Goal: Information Seeking & Learning: Learn about a topic

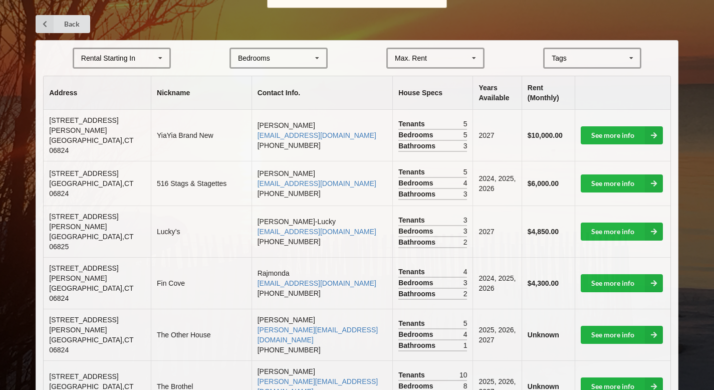
scroll to position [199, 0]
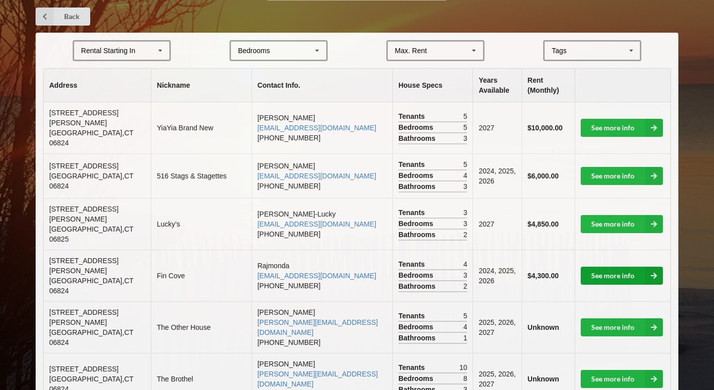
click at [617, 267] on link "See more info" at bounding box center [622, 276] width 82 height 18
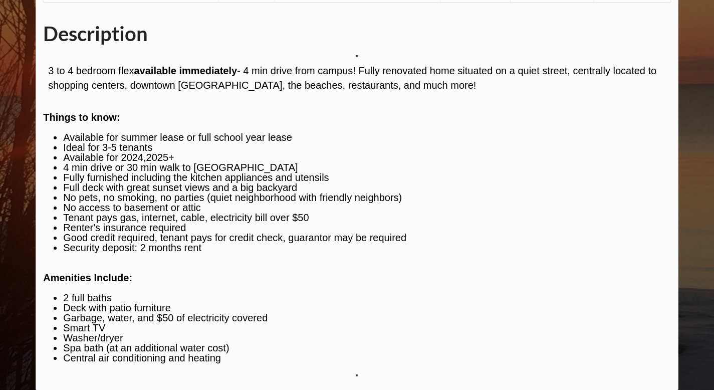
scroll to position [215, 0]
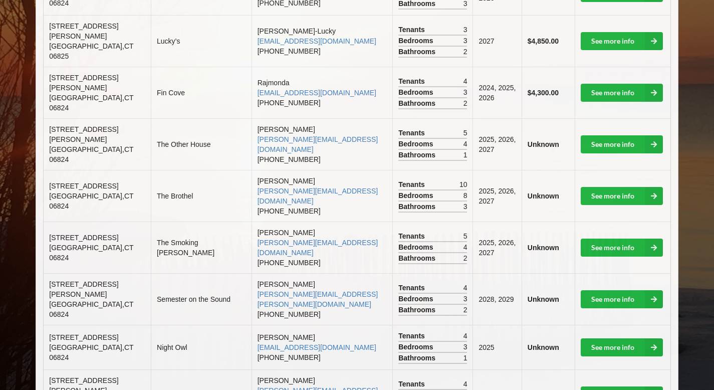
scroll to position [386, 0]
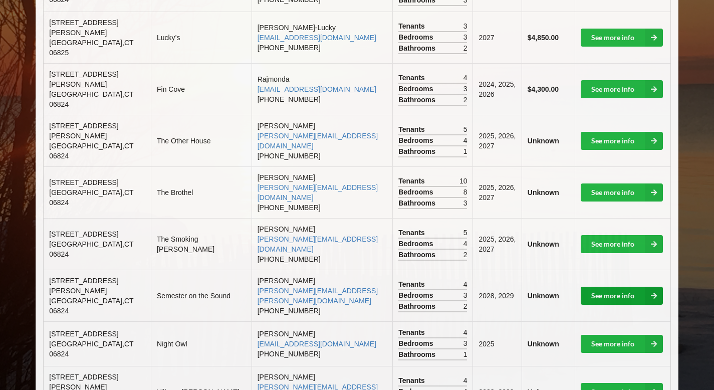
click at [604, 287] on link "See more info" at bounding box center [622, 296] width 82 height 18
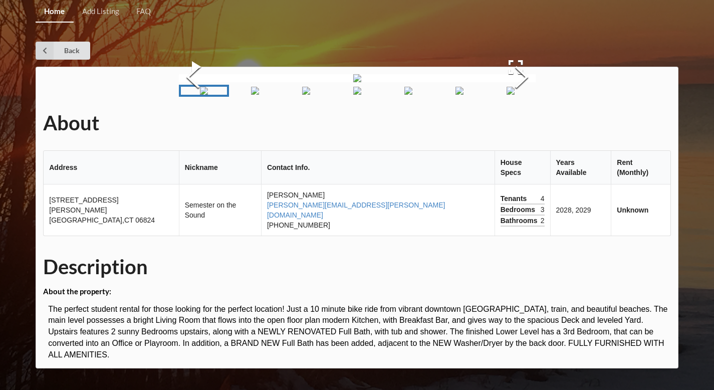
click at [604, 251] on div "About Address Nickname Contact Info. House Specs Years Available Rent (Monthly)…" at bounding box center [357, 218] width 643 height 302
click at [536, 124] on button "Next Slide" at bounding box center [522, 78] width 28 height 91
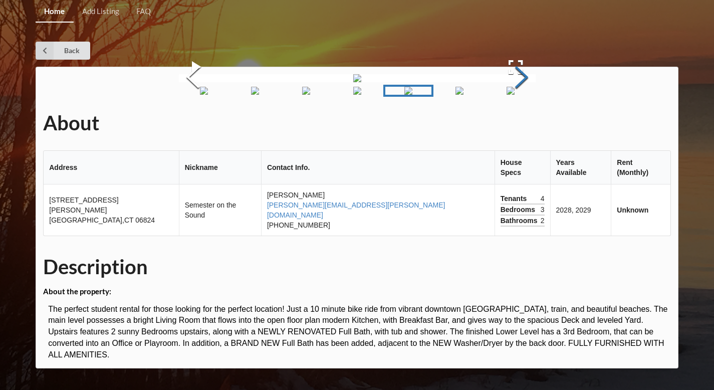
click at [536, 124] on button "Next Slide" at bounding box center [522, 78] width 28 height 91
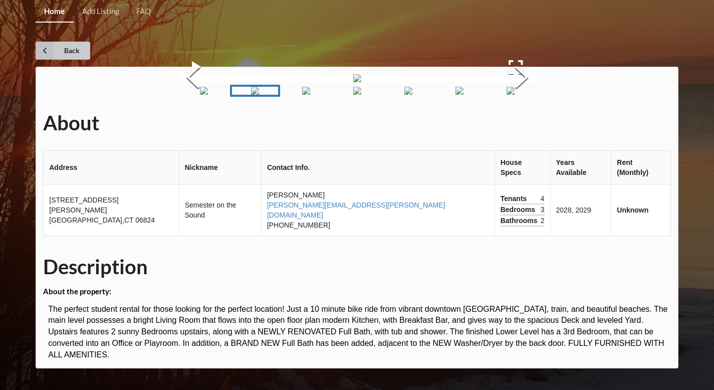
click at [48, 42] on icon at bounding box center [45, 51] width 18 height 18
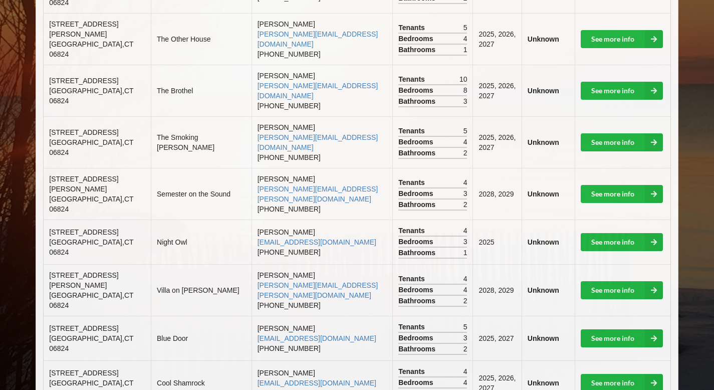
scroll to position [489, 0]
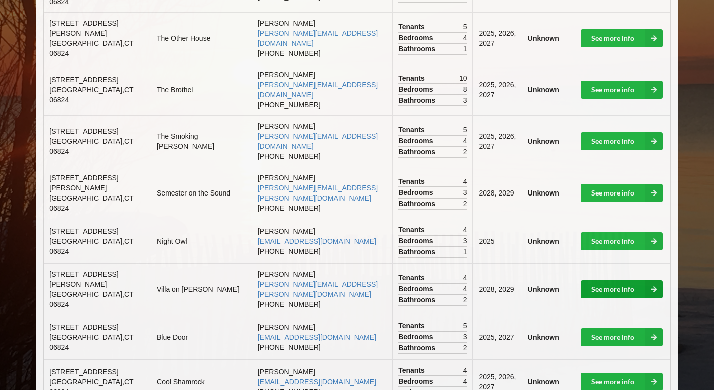
click at [602, 280] on link "See more info" at bounding box center [622, 289] width 82 height 18
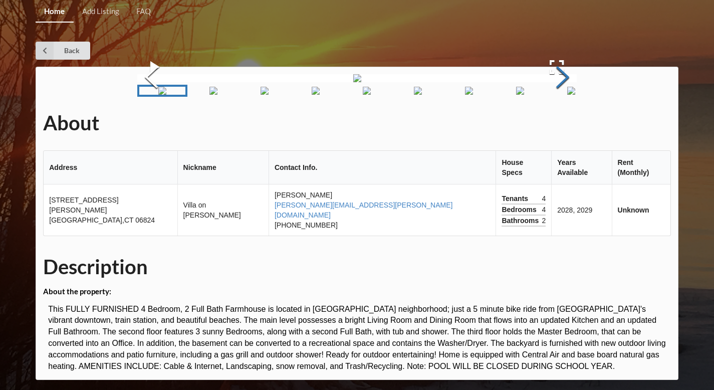
click at [564, 124] on button "Next Slide" at bounding box center [563, 78] width 28 height 91
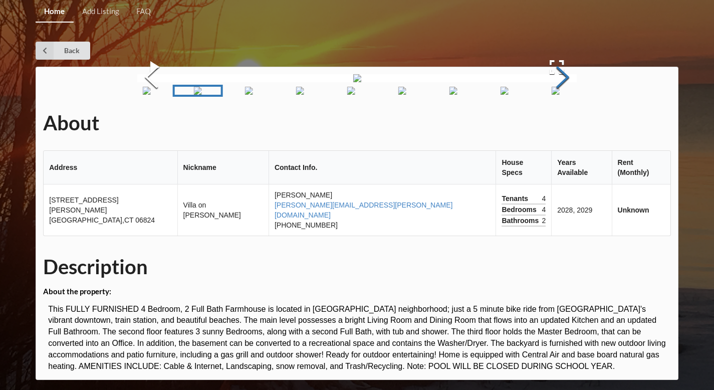
click at [564, 124] on button "Next Slide" at bounding box center [563, 78] width 28 height 91
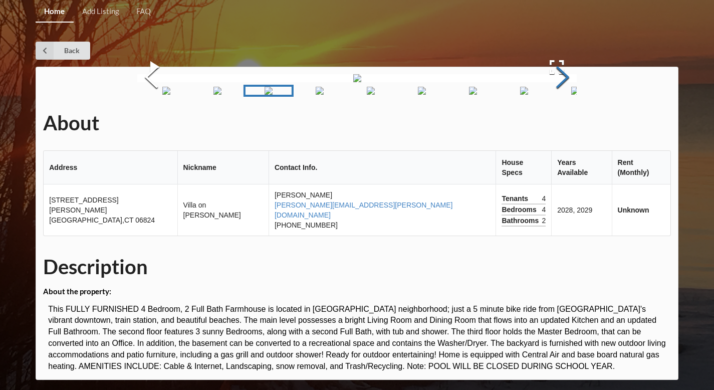
click at [564, 124] on button "Next Slide" at bounding box center [563, 78] width 28 height 91
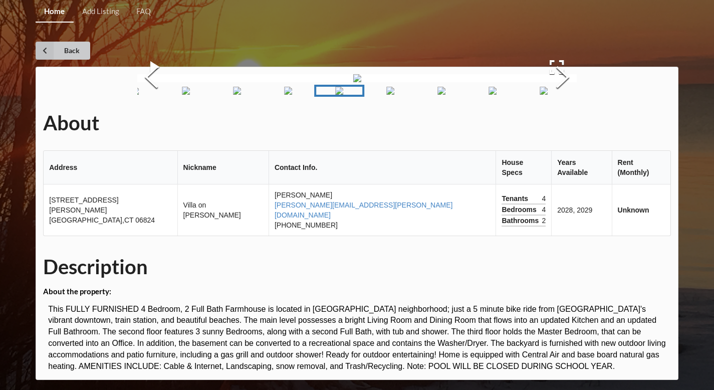
click at [46, 51] on icon at bounding box center [45, 51] width 18 height 18
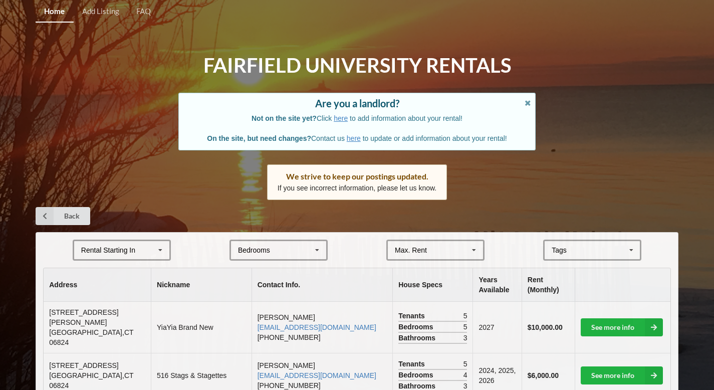
scroll to position [489, 0]
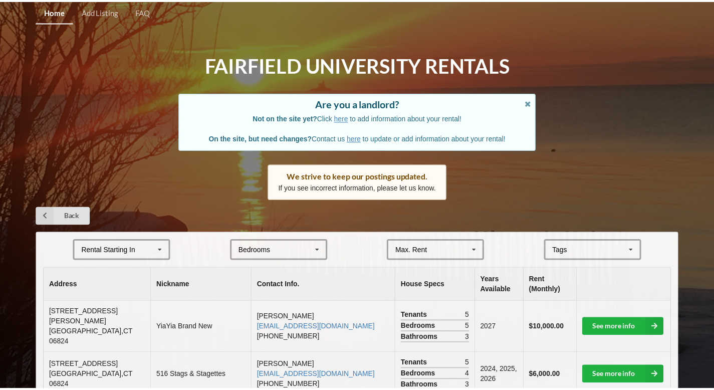
scroll to position [386, 0]
